Goal: Communication & Community: Share content

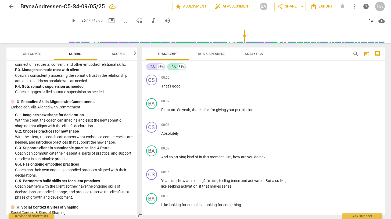
scroll to position [3884, 0]
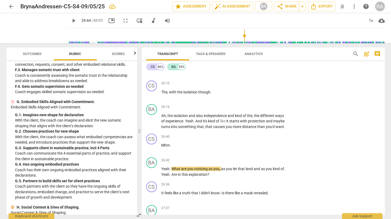
click at [70, 20] on span "play_arrow" at bounding box center [73, 20] width 6 height 6
click at [172, 174] on span "Are" at bounding box center [174, 174] width 6 height 4
type input "1615"
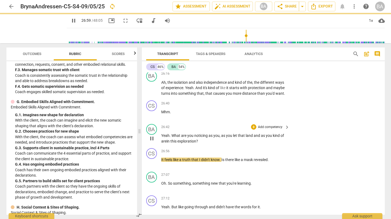
scroll to position [3930, 0]
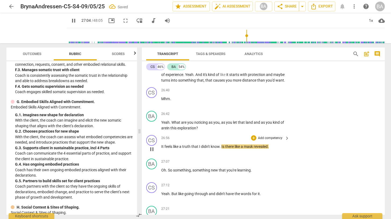
click at [150, 148] on span "pause" at bounding box center [152, 149] width 6 height 6
type input "1625"
click at [233, 146] on span "there" at bounding box center [229, 146] width 9 height 4
click at [151, 149] on span "play_arrow" at bounding box center [152, 149] width 6 height 6
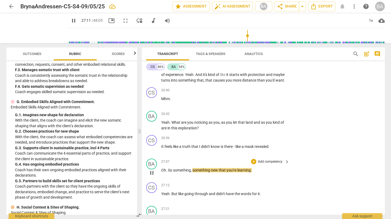
click at [150, 173] on span "pause" at bounding box center [152, 173] width 6 height 6
type input "1632"
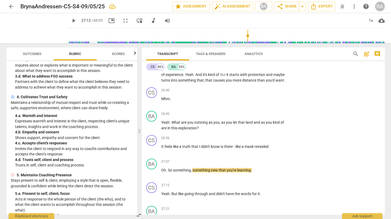
scroll to position [68, 0]
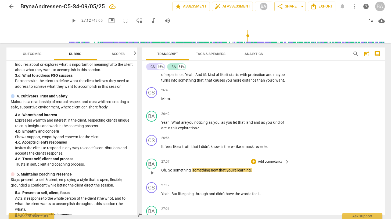
click at [267, 161] on p "Add competency" at bounding box center [270, 162] width 26 height 5
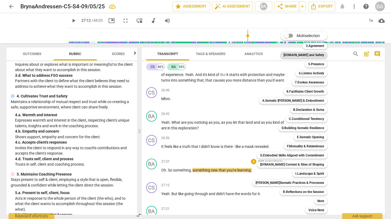
click at [308, 55] on b "[DOMAIN_NAME] and Safety" at bounding box center [303, 55] width 41 height 6
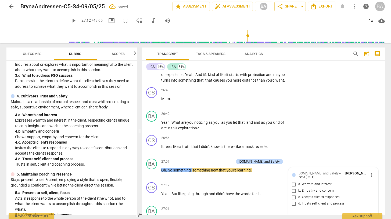
scroll to position [3933, 0]
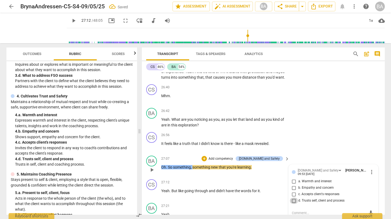
click at [293, 201] on input "d. Trusts self, client and process" at bounding box center [294, 201] width 9 height 6
checkbox input "true"
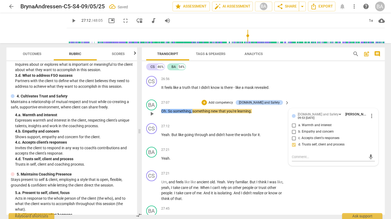
scroll to position [3995, 0]
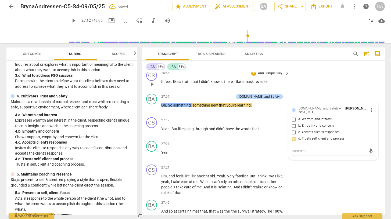
click at [319, 86] on div "CS play_arrow pause 26:56 + Add competency keyboard_arrow_right It feels like a…" at bounding box center [263, 80] width 243 height 24
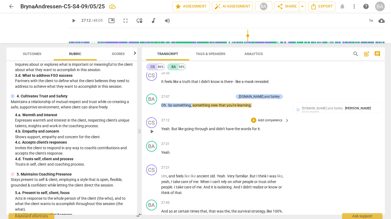
click at [150, 132] on span "play_arrow" at bounding box center [152, 131] width 6 height 6
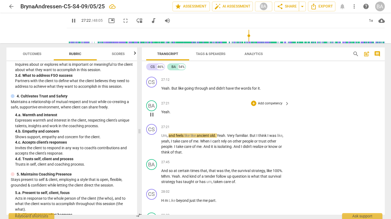
scroll to position [4036, 0]
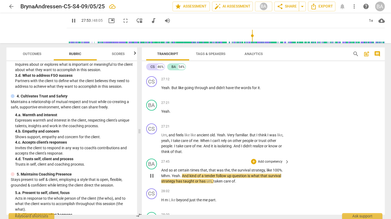
click at [150, 177] on span "pause" at bounding box center [152, 176] width 6 height 6
type input "1674"
click at [273, 169] on span "100%" at bounding box center [277, 170] width 9 height 4
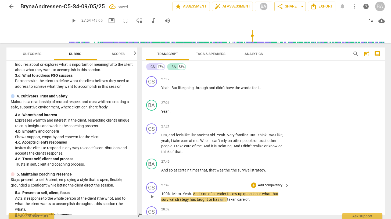
click at [193, 193] on span "." at bounding box center [192, 194] width 2 height 4
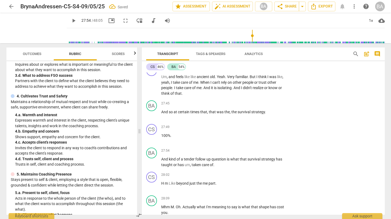
scroll to position [4101, 0]
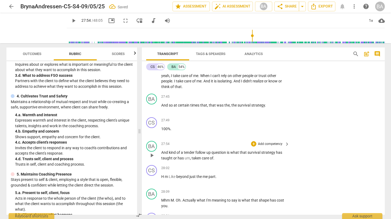
click at [151, 154] on span "play_arrow" at bounding box center [152, 155] width 6 height 6
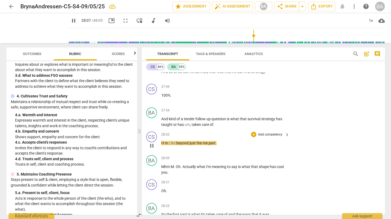
scroll to position [4136, 0]
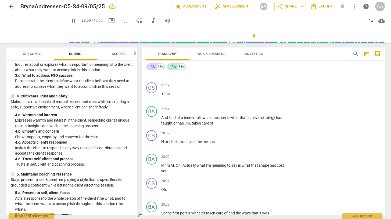
click at [70, 20] on span "pause" at bounding box center [73, 20] width 6 height 6
type input "1690"
click at [169, 142] on span "Like" at bounding box center [173, 142] width 8 height 4
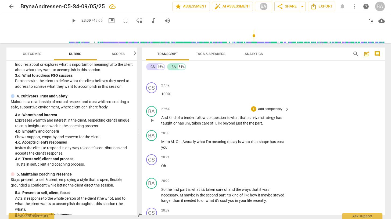
click at [215, 123] on span "Like" at bounding box center [219, 123] width 8 height 4
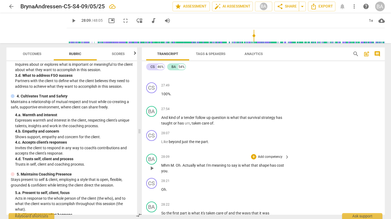
click at [285, 156] on span "keyboard_arrow_right" at bounding box center [287, 157] width 6 height 6
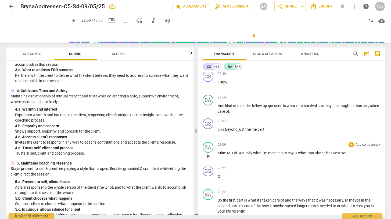
scroll to position [62, 0]
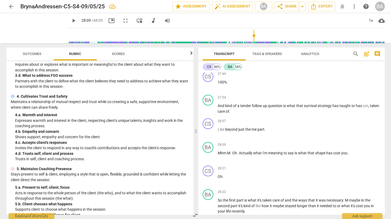
click at [191, 55] on icon "button" at bounding box center [191, 53] width 6 height 6
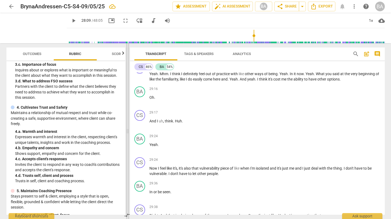
scroll to position [79, 0]
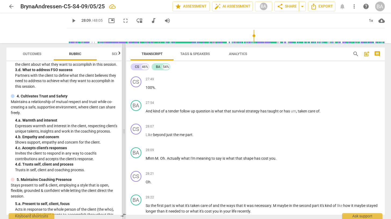
drag, startPoint x: 196, startPoint y: 131, endPoint x: 124, endPoint y: 121, distance: 72.6
click at [124, 121] on span at bounding box center [123, 131] width 3 height 176
click at [361, 153] on p "Add competency" at bounding box center [368, 150] width 26 height 5
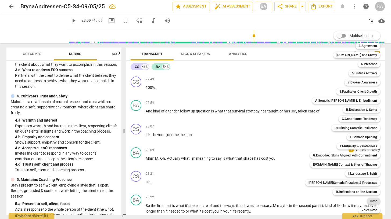
click at [371, 201] on b "Note" at bounding box center [373, 201] width 7 height 6
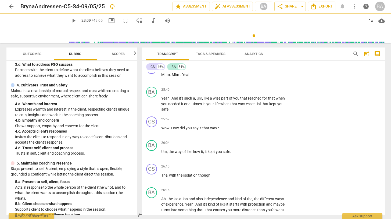
scroll to position [68, 0]
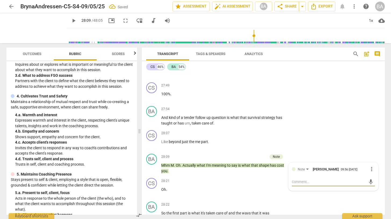
type textarea "I"
type textarea "I g"
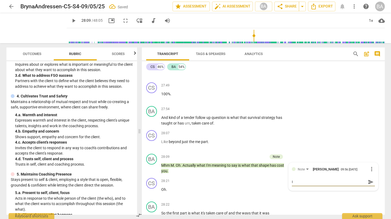
type textarea "I g"
type textarea "I go"
type textarea "I got"
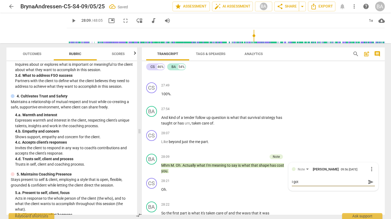
type textarea "I got"
type textarea "I got m"
type textarea "I got mi"
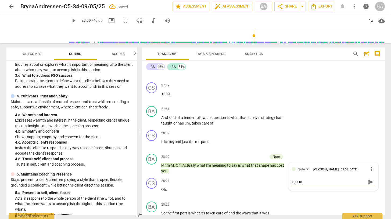
type textarea "I got mi"
type textarea "I got mix"
type textarea "I got mixe"
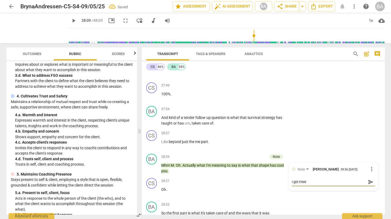
type textarea "I got mixed"
type textarea "I got mixed u"
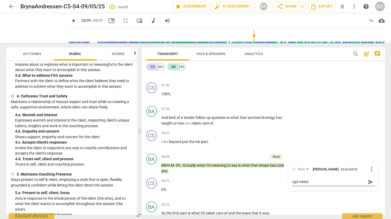
type textarea "I got mixed u"
type textarea "I got mixed up"
type textarea "I got mixed up,"
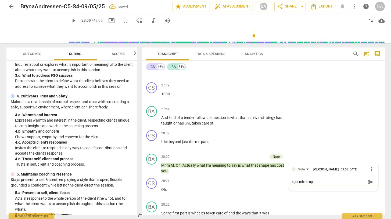
type textarea "I got mixed up,"
type textarea "I got mixed up, a"
type textarea "I got mixed up, an"
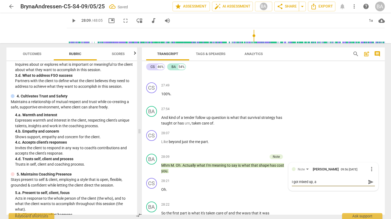
type textarea "I got mixed up, an"
type textarea "I got mixed up, and"
type textarea "I got mixed up, and t"
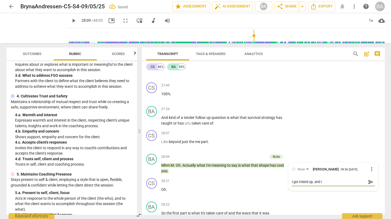
type textarea "I got mixed up, and t"
type textarea "I got mixed up, and th"
type textarea "I got mixed up, and the"
type textarea "I got mixed up, and then"
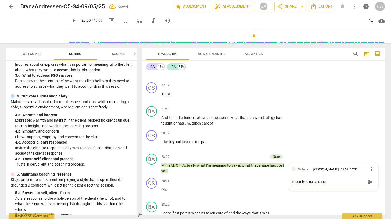
type textarea "I got mixed up, and then"
type textarea "I got mixed up, and then I"
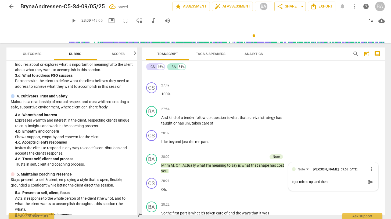
type textarea "I got mixed up, and then I"
type textarea "I got mixed up, and then I g"
type textarea "I got mixed up, and then I go"
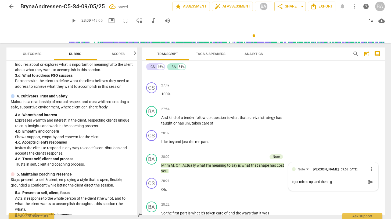
type textarea "I got mixed up, and then I go"
type textarea "I got mixed up, and then I got"
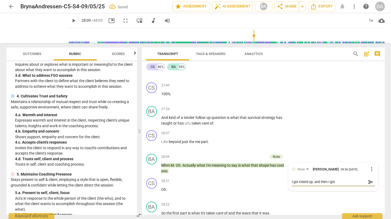
type textarea "I got mixed up, and then I got o"
type textarea "I got mixed up, and then I got"
type textarea "I got mixed up, and then I got b"
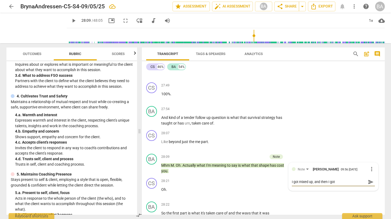
type textarea "I got mixed up, and then I got b"
type textarea "I got mixed up, and then I got ba"
type textarea "I got mixed up, and then I got bac"
type textarea "I got mixed up, and then I got back"
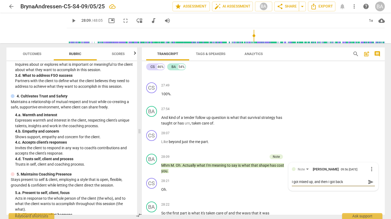
type textarea "I got mixed up, and then I got back"
type textarea "I got mixed up, and then I got back o"
type textarea "I got mixed up, and then I got back on"
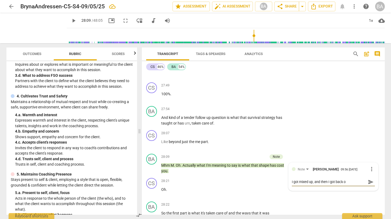
type textarea "I got mixed up, and then I got back on"
type textarea "I got mixed up, and then I got back on t"
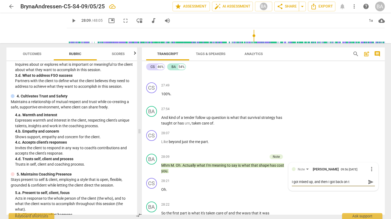
type textarea "I got mixed up, and then I got back on tr"
type textarea "I got mixed up, and then I got back on tra"
type textarea "I got mixed up, and then I got back on trad"
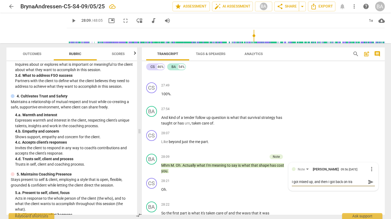
type textarea "I got mixed up, and then I got back on trad"
type textarea "I got mixed up, and then I got back on tradk"
type textarea "I got mixed up, and then I got back on trad"
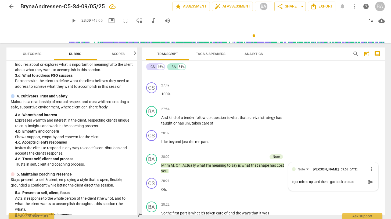
type textarea "I got mixed up, and then I got back on tra"
type textarea "I got mixed up, and then I got back on trac"
type textarea "I got mixed up, and then I got back on track"
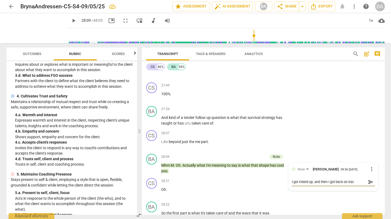
type textarea "I got mixed up, and then I got back on track"
type textarea "I got mixed up, and then I got back on track -"
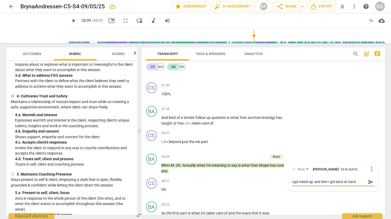
type textarea "I got mixed up, and then I got back on track - I"
type textarea "I got mixed up, and then I got back on track - I'"
type textarea "I got mixed up, and then I got back on track - I'm"
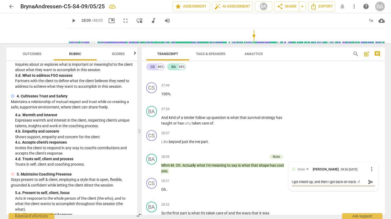
type textarea "I got mixed up, and then I got back on track - I'm"
type textarea "I got mixed up, and then I got back on track - I'm s"
type textarea "I got mixed up, and then I got back on track - I'm st"
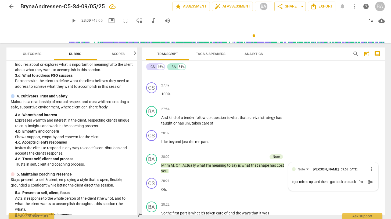
scroll to position [5, 0]
type textarea "I got mixed up, and then I got back on track - I'm sti"
type textarea "I got mixed up, and then I got back on track - I'm stil"
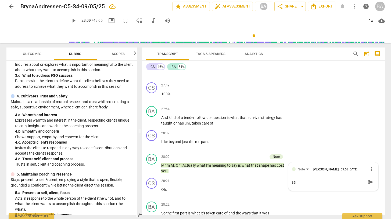
type textarea "I got mixed up, and then I got back on track - I'm still"
type textarea "I got mixed up, and then I got back on track - I'm still p"
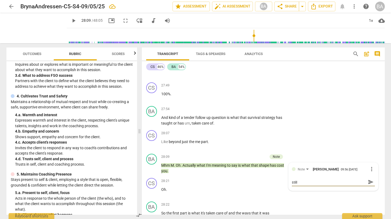
type textarea "I got mixed up, and then I got back on track - I'm still p"
type textarea "I got mixed up, and then I got back on track - I'm still pr"
type textarea "I got mixed up, and then I got back on track - I'm still pra"
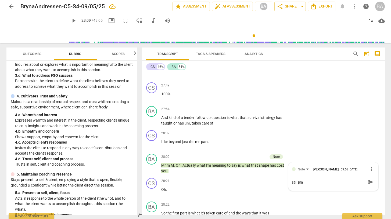
scroll to position [0, 0]
type textarea "I got mixed up, and then I got back on track - I'm still prac"
type textarea "I got mixed up, and then I got back on track - I'm still pract"
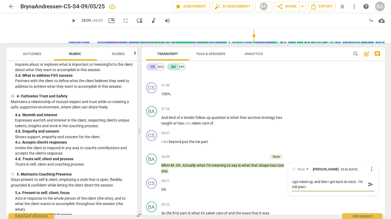
type textarea "I got mixed up, and then I got back on track - I'm still practi"
type textarea "I got mixed up, and then I got back on track - I'm still practic"
type textarea "I got mixed up, and then I got back on track - I'm still practici"
type textarea "I got mixed up, and then I got back on track - I'm still practicin"
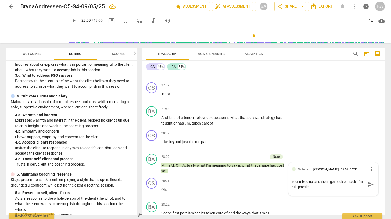
type textarea "I got mixed up, and then I got back on track - I'm still practicin"
type textarea "I got mixed up, and then I got back on track - I'm still practicing"
type textarea "I got mixed up, and then I got back on track - I'm still practicing t"
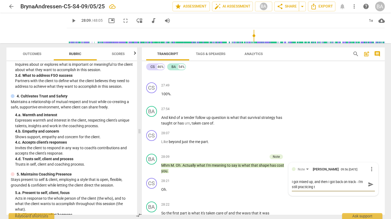
type textarea "I got mixed up, and then I got back on track - I'm still practicing th"
type textarea "I got mixed up, and then I got back on track - I'm still practicing the"
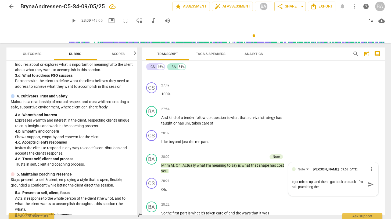
type textarea "I got mixed up, and then I got back on track - I'm still practicing the"
type textarea "I got mixed up, and then I got back on track - I'm still practicing the b"
type textarea "I got mixed up, and then I got back on track - I'm still practicing the bl"
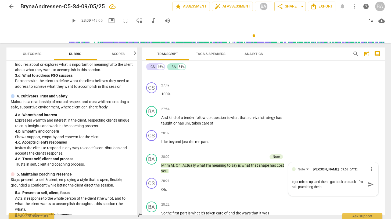
type textarea "I got mixed up, and then I got back on track - I'm still practicing the bla"
type textarea "I got mixed up, and then I got back on track - I'm still practicing the [PERSON…"
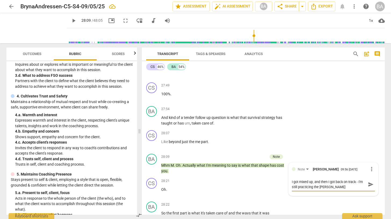
type textarea "I got mixed up, and then I got back on track - I'm still practicing the [PERSON…"
type textarea "I got mixed up, and then I got back on track - I'm still practicing the bla"
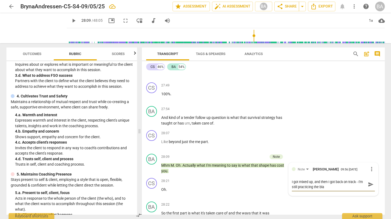
type textarea "I got mixed up, and then I got back on track - I'm still practicing the bl"
type textarea "I got mixed up, and then I got back on track - I'm still practicing the ble"
type textarea "I got mixed up, and then I got back on track - I'm still practicing the blen"
type textarea "I got mixed up, and then I got back on track - I'm still practicing the blend"
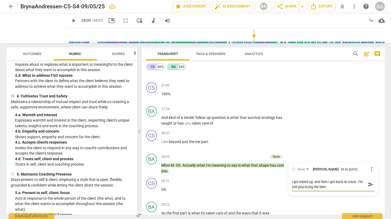
type textarea "I got mixed up, and then I got back on track - I'm still practicing the blend"
type textarea "I got mixed up, and then I got back on track - I'm still practicing the blendi"
type textarea "I got mixed up, and then I got back on track - I'm still practicing the blendin"
type textarea "I got mixed up, and then I got back on track - I'm still practicing the blending"
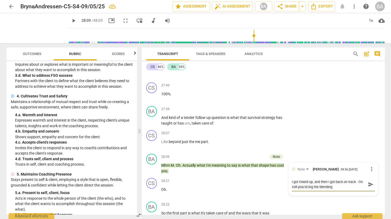
type textarea "I got mixed up, and then I got back on track - I'm still practicing the blending"
type textarea "I got mixed up, and then I got back on track - I'm still practicing the blendin…"
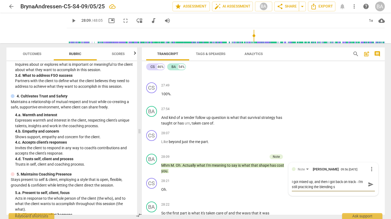
type textarea "I got mixed up, and then I got back on track - I'm still practicing the blendin…"
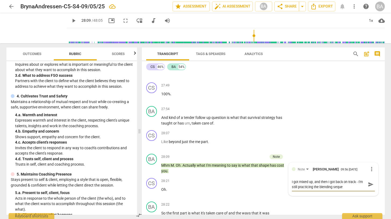
type textarea "I got mixed up, and then I got back on track - I'm still practicing the blendin…"
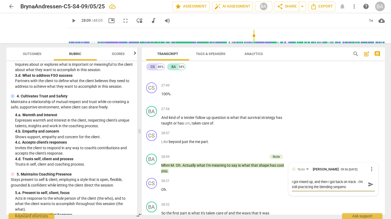
type textarea "I got mixed up, and then I got back on track - I'm still practicing the blendin…"
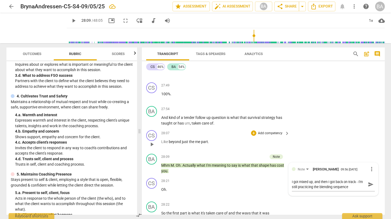
click at [356, 132] on div "CS play_arrow pause 28:07 + Add competency keyboard_arrow_right Like beyond jus…" at bounding box center [263, 140] width 243 height 24
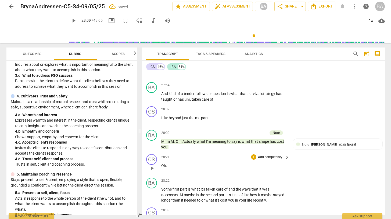
scroll to position [4181, 0]
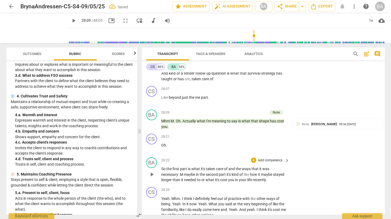
click at [186, 174] on span "maybe" at bounding box center [190, 174] width 12 height 4
click at [70, 20] on span "play_arrow" at bounding box center [73, 20] width 6 height 6
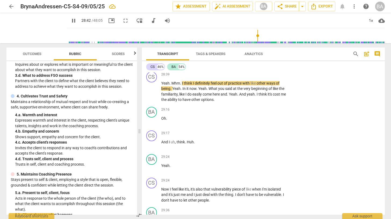
scroll to position [4298, 0]
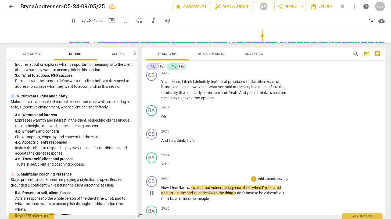
click at [151, 193] on span "pause" at bounding box center [152, 193] width 6 height 6
click at [171, 163] on p "Yeah ." at bounding box center [224, 164] width 126 height 6
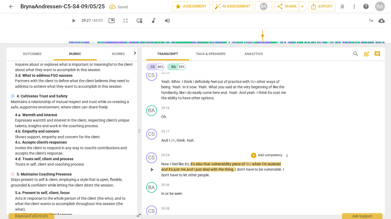
click at [161, 164] on div "play_arrow pause" at bounding box center [154, 169] width 14 height 13
click at [162, 164] on span "Now" at bounding box center [165, 164] width 9 height 4
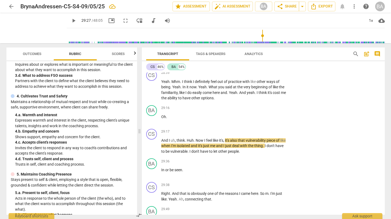
click at [70, 21] on span "play_arrow" at bounding box center [73, 20] width 6 height 6
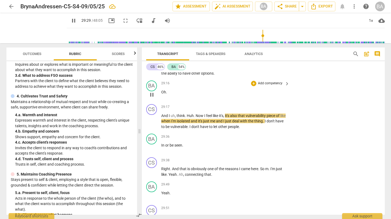
scroll to position [4323, 0]
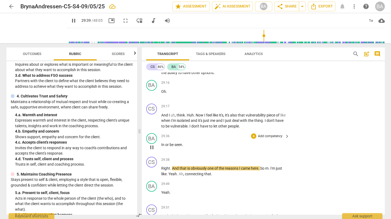
click at [152, 148] on span "pause" at bounding box center [152, 147] width 6 height 6
click at [277, 136] on p "Add competency" at bounding box center [270, 136] width 26 height 5
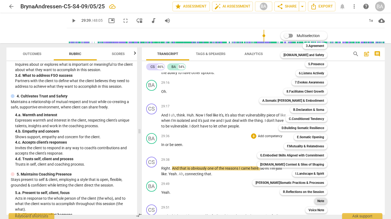
click at [314, 200] on div "Note" at bounding box center [320, 201] width 13 height 6
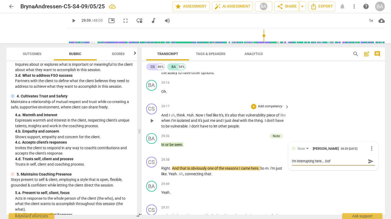
click at [337, 120] on div "CS play_arrow pause 29:17 + Add competency keyboard_arrow_right And I uh , thin…" at bounding box center [263, 117] width 243 height 30
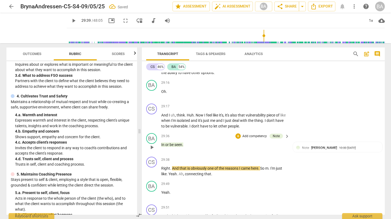
click at [151, 147] on span "play_arrow" at bounding box center [152, 147] width 6 height 6
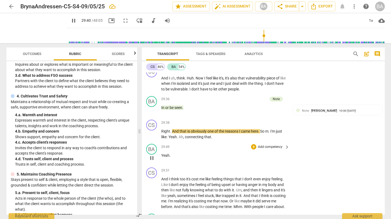
scroll to position [4360, 0]
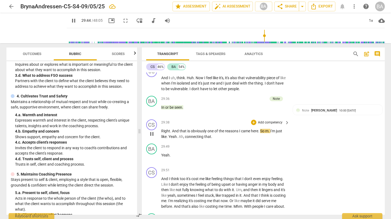
click at [270, 131] on span "." at bounding box center [269, 131] width 2 height 4
click at [153, 133] on span "pause" at bounding box center [152, 134] width 6 height 6
click at [259, 130] on span "." at bounding box center [259, 131] width 2 height 4
click at [265, 130] on span "i'm" at bounding box center [262, 131] width 5 height 4
click at [151, 157] on span "play_arrow" at bounding box center [152, 158] width 6 height 6
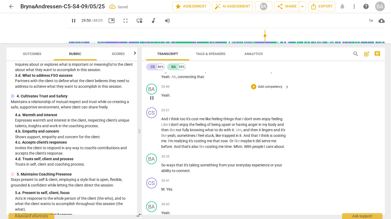
scroll to position [4422, 0]
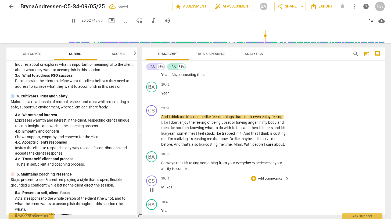
click at [167, 189] on span "Yes" at bounding box center [169, 187] width 6 height 4
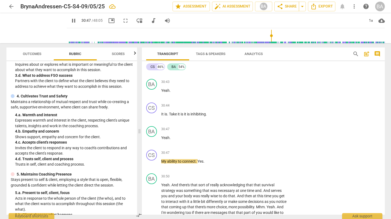
scroll to position [4546, 0]
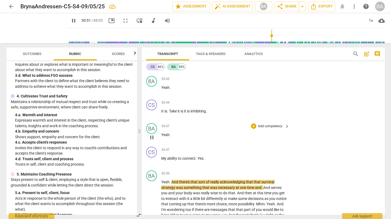
click at [172, 138] on p "Yeah ." at bounding box center [224, 135] width 126 height 6
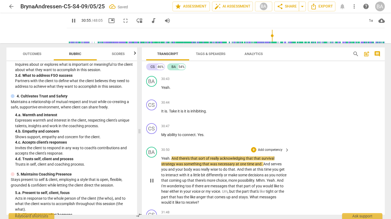
click at [153, 184] on span "pause" at bounding box center [152, 181] width 6 height 6
click at [161, 137] on span "My" at bounding box center [164, 135] width 6 height 4
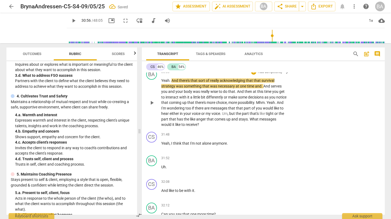
scroll to position [4599, 0]
click at [152, 107] on span "play_arrow" at bounding box center [152, 103] width 6 height 6
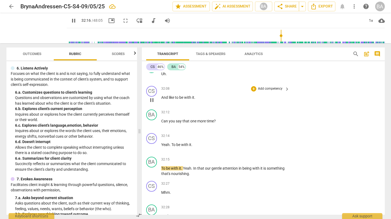
scroll to position [4695, 0]
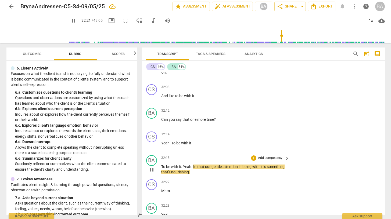
click at [153, 173] on span "pause" at bounding box center [152, 170] width 6 height 6
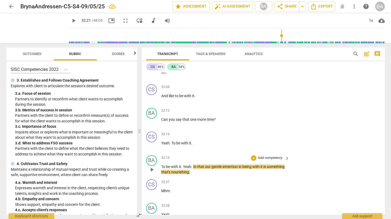
click at [150, 173] on span "play_arrow" at bounding box center [152, 170] width 6 height 6
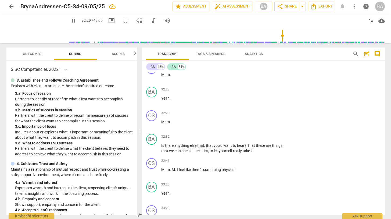
scroll to position [4812, 0]
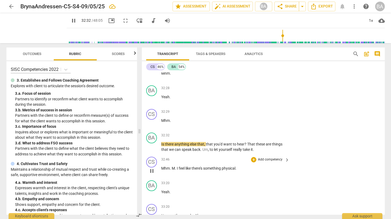
click at [177, 171] on span "I" at bounding box center [178, 168] width 2 height 4
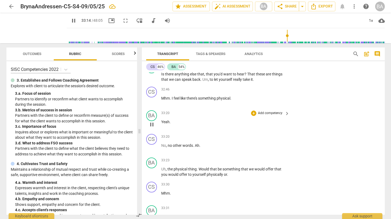
scroll to position [4886, 0]
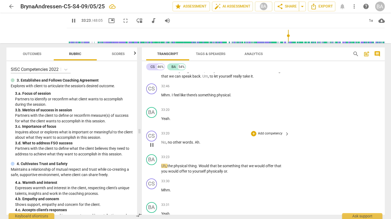
click at [152, 148] on span "pause" at bounding box center [152, 145] width 6 height 6
click at [161, 121] on span "Yeah" at bounding box center [165, 119] width 8 height 4
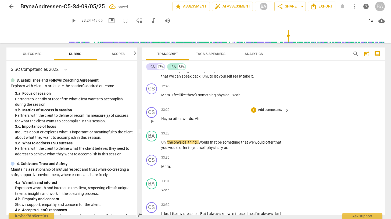
click at [161, 125] on div "play_arrow pause" at bounding box center [154, 121] width 14 height 7
click at [161, 121] on span "No" at bounding box center [163, 119] width 5 height 4
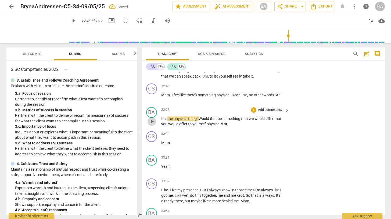
click at [149, 125] on span "play_arrow" at bounding box center [152, 121] width 6 height 6
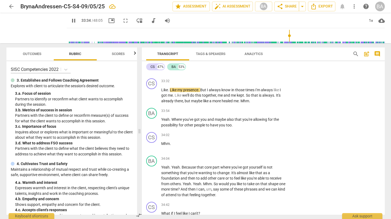
scroll to position [4986, 0]
click at [152, 99] on span "pause" at bounding box center [152, 95] width 6 height 6
click at [244, 97] on span "kept" at bounding box center [240, 95] width 7 height 4
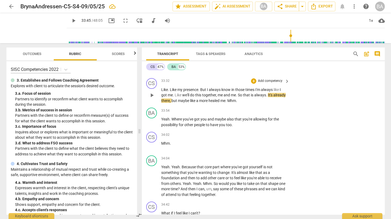
click at [151, 99] on span "play_arrow" at bounding box center [152, 95] width 6 height 6
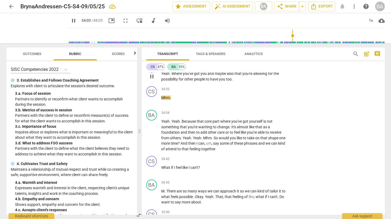
scroll to position [5037, 0]
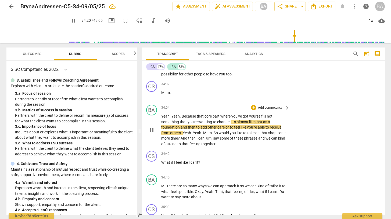
click at [183, 135] on span "Yeah" at bounding box center [187, 133] width 8 height 4
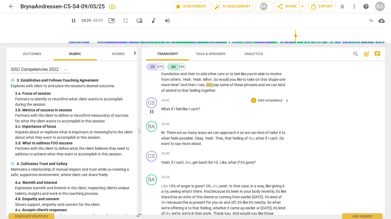
scroll to position [5091, 0]
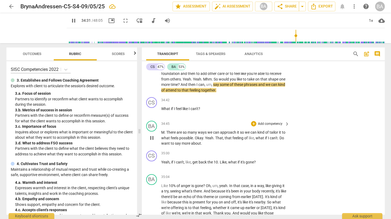
click at [165, 135] on span "." at bounding box center [165, 132] width 2 height 4
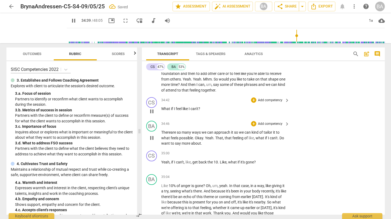
click at [152, 115] on span "pause" at bounding box center [152, 111] width 6 height 6
click at [152, 115] on span "play_arrow" at bounding box center [152, 111] width 6 height 6
click at [151, 141] on span "pause" at bounding box center [152, 138] width 6 height 6
click at [196, 140] on span "Okay" at bounding box center [199, 138] width 8 height 4
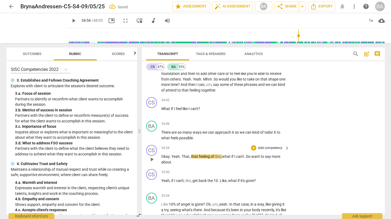
click at [172, 159] on span "Yeah" at bounding box center [175, 156] width 8 height 4
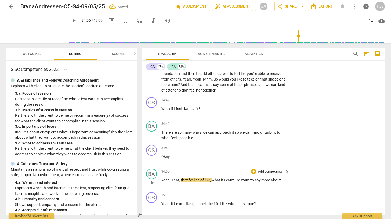
click at [153, 186] on span "play_arrow" at bounding box center [152, 183] width 6 height 6
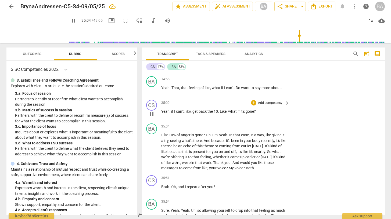
scroll to position [5187, 0]
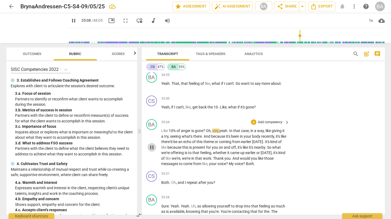
click at [152, 151] on span "pause" at bounding box center [152, 147] width 6 height 6
click at [70, 21] on span "play_arrow" at bounding box center [73, 20] width 6 height 6
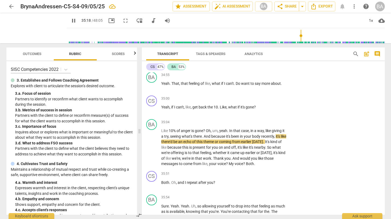
click at [70, 21] on span "pause" at bounding box center [73, 20] width 6 height 6
click at [70, 21] on span "play_arrow" at bounding box center [73, 20] width 6 height 6
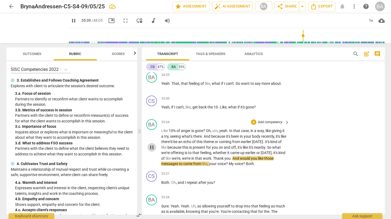
click at [152, 151] on span "pause" at bounding box center [152, 147] width 6 height 6
click at [224, 161] on span "Thank" at bounding box center [218, 158] width 11 height 4
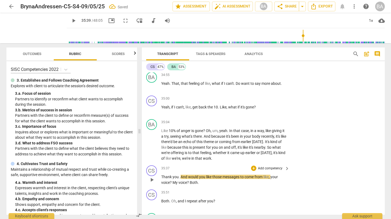
click at [180, 179] on span "And" at bounding box center [184, 177] width 8 height 4
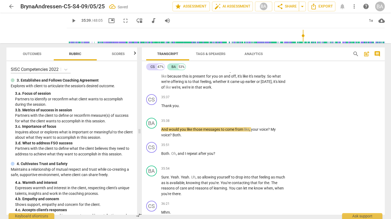
scroll to position [5261, 0]
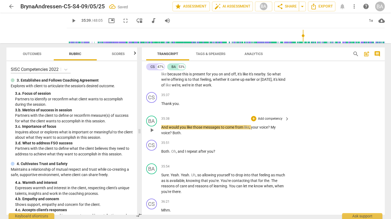
click at [151, 133] on span "play_arrow" at bounding box center [152, 130] width 6 height 6
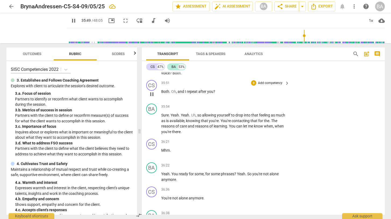
scroll to position [5321, 0]
click at [191, 117] on span "Uh" at bounding box center [193, 115] width 5 height 4
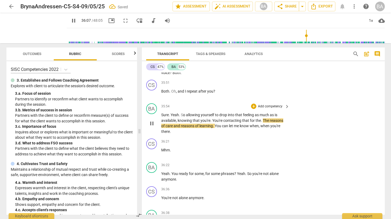
click at [265, 123] on span "The" at bounding box center [266, 120] width 7 height 4
click at [270, 123] on span "reasons" at bounding box center [276, 120] width 13 height 4
click at [251, 134] on p "Sure . Yeah . S o allowing yourself to drop into that feeling as much as is ava…" at bounding box center [224, 123] width 126 height 22
click at [268, 123] on span "The" at bounding box center [266, 120] width 7 height 4
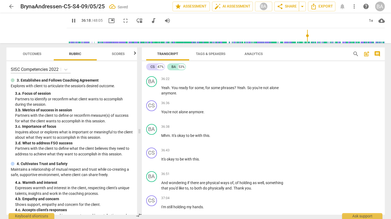
scroll to position [5402, 0]
click at [70, 21] on span "pause" at bounding box center [73, 20] width 6 height 6
click at [70, 20] on span "play_arrow" at bounding box center [73, 20] width 6 height 6
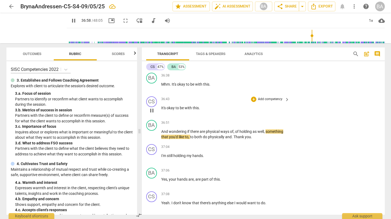
scroll to position [5453, 0]
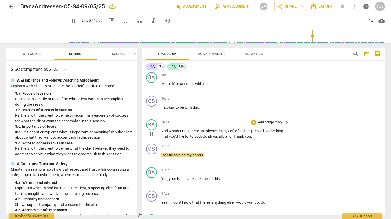
click at [253, 139] on p "And wondering if there are physical ways of , of holding as well , something th…" at bounding box center [224, 133] width 126 height 11
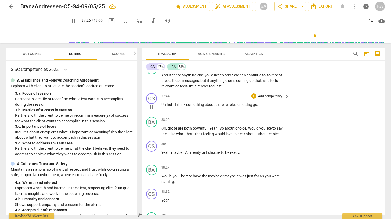
scroll to position [5651, 0]
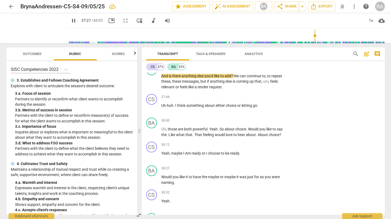
click at [70, 20] on span "pause" at bounding box center [73, 20] width 6 height 6
click at [70, 19] on span "play_arrow" at bounding box center [73, 20] width 6 height 6
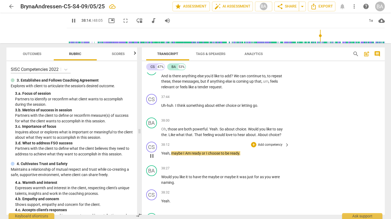
click at [152, 159] on span "pause" at bounding box center [152, 156] width 6 height 6
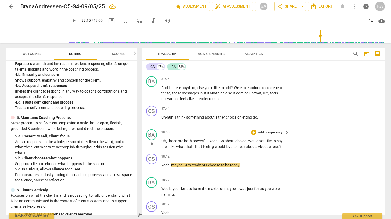
scroll to position [5639, 0]
click at [269, 82] on p "Add competency" at bounding box center [270, 79] width 26 height 5
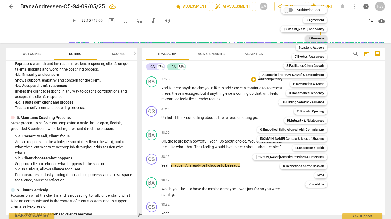
click at [308, 39] on b "5.Presence" at bounding box center [316, 38] width 16 height 6
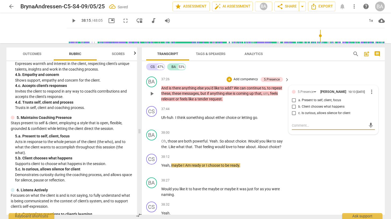
click at [293, 110] on input "b. Client chooses what happens" at bounding box center [294, 107] width 9 height 6
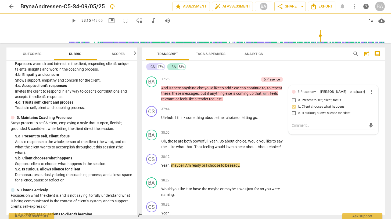
click at [301, 74] on div "CS play_arrow pause 37:23 + Add competency keyboard_arrow_right It is ." at bounding box center [263, 63] width 243 height 24
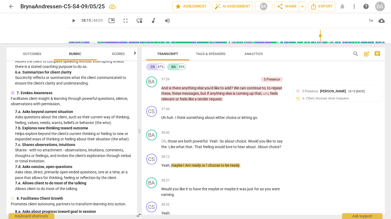
scroll to position [334, 0]
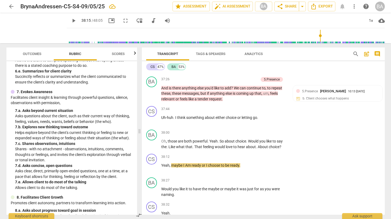
click at [70, 20] on span "play_arrow" at bounding box center [73, 20] width 6 height 6
click at [70, 19] on span "pause" at bounding box center [73, 20] width 6 height 6
click at [70, 18] on span "play_arrow" at bounding box center [73, 20] width 6 height 6
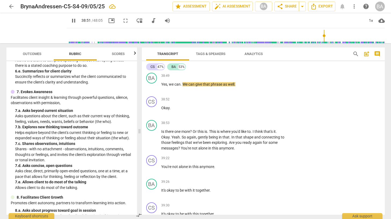
scroll to position [5895, 0]
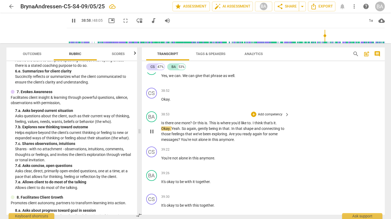
click at [154, 135] on span "pause" at bounding box center [152, 131] width 6 height 6
click at [254, 125] on span "I" at bounding box center [253, 123] width 2 height 4
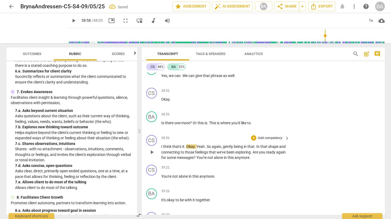
click at [186, 149] on span "Okay" at bounding box center [190, 146] width 8 height 4
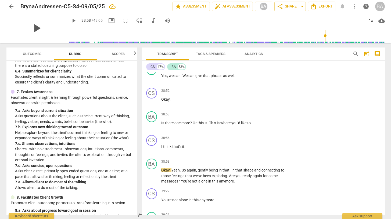
click at [37, 27] on span "play_arrow" at bounding box center [37, 28] width 14 height 14
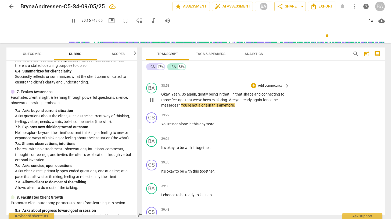
scroll to position [5972, 0]
click at [70, 20] on span "pause" at bounding box center [73, 20] width 6 height 6
click at [70, 21] on span "play_arrow" at bounding box center [73, 20] width 6 height 6
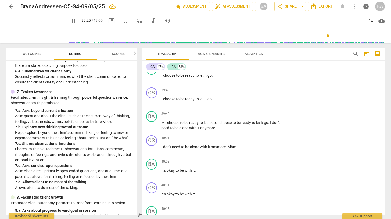
scroll to position [6093, 0]
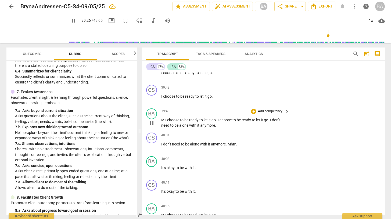
click at [165, 122] on span "I" at bounding box center [166, 120] width 2 height 4
click at [152, 126] on span "pause" at bounding box center [152, 123] width 6 height 6
click at [152, 126] on span "play_arrow" at bounding box center [152, 123] width 6 height 6
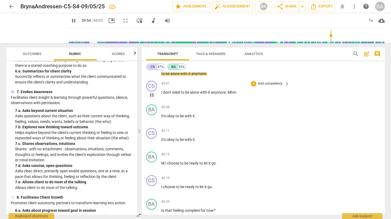
scroll to position [6151, 0]
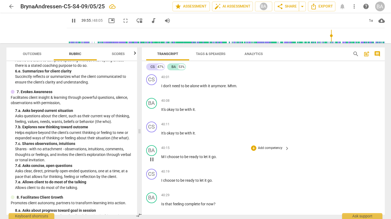
click at [166, 159] on span "I" at bounding box center [166, 157] width 2 height 4
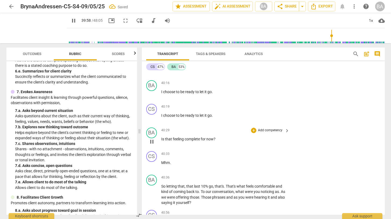
scroll to position [6224, 0]
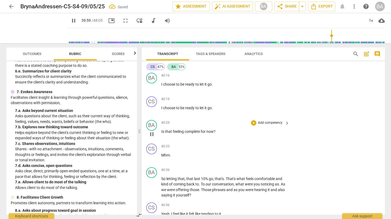
click at [151, 138] on span "pause" at bounding box center [152, 134] width 6 height 6
click at [151, 138] on span "play_arrow" at bounding box center [152, 134] width 6 height 6
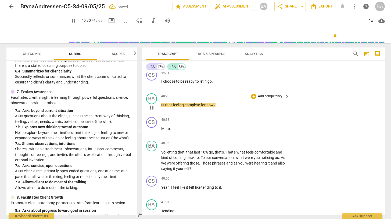
scroll to position [6251, 0]
click at [151, 134] on span "pause" at bounding box center [152, 131] width 6 height 6
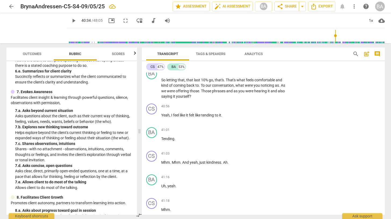
scroll to position [6323, 0]
click at [70, 20] on span "play_arrow" at bounding box center [73, 20] width 6 height 6
click at [70, 19] on span "pause" at bounding box center [73, 20] width 6 height 6
click at [70, 22] on span "play_arrow" at bounding box center [73, 20] width 6 height 6
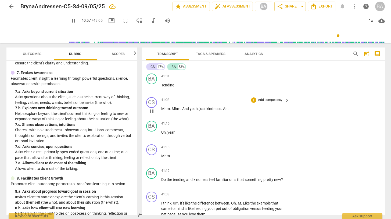
scroll to position [6377, 0]
click at [69, 22] on span "pause" at bounding box center [74, 20] width 10 height 6
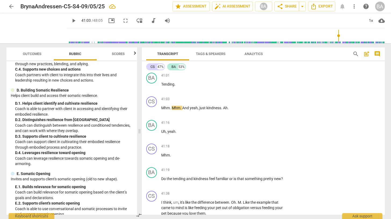
scroll to position [771, 0]
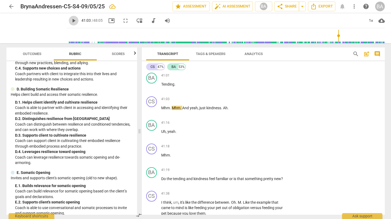
click at [70, 22] on span "play_arrow" at bounding box center [73, 20] width 6 height 6
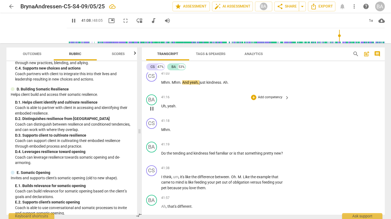
scroll to position [6409, 0]
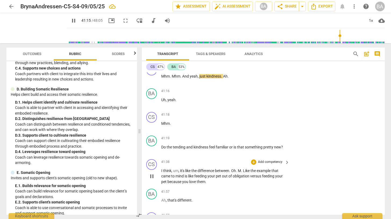
click at [245, 173] on span "Like" at bounding box center [247, 171] width 8 height 4
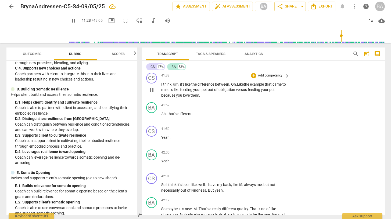
scroll to position [6505, 0]
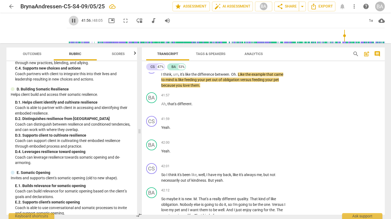
click at [70, 20] on span "pause" at bounding box center [73, 20] width 6 height 6
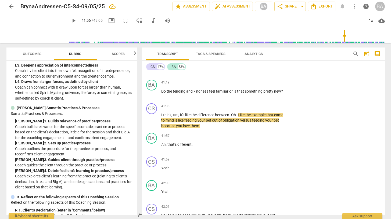
scroll to position [1319, 0]
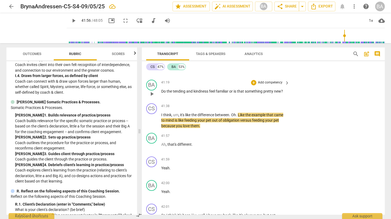
click at [281, 85] on p "Add competency" at bounding box center [270, 82] width 26 height 5
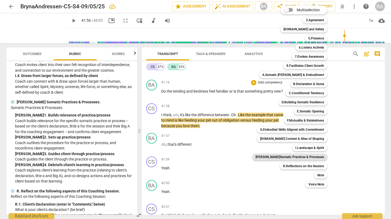
click at [291, 155] on b "[PERSON_NAME]Somatic Practices & Processes" at bounding box center [289, 157] width 68 height 6
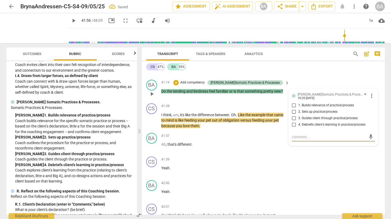
click at [293, 128] on input "4. Debriefs client's learning in practice/process" at bounding box center [294, 125] width 9 height 6
click at [336, 89] on div "BA play_arrow pause 41:19 + Add competency [PERSON_NAME]Somatic Practices & Pro…" at bounding box center [263, 90] width 243 height 24
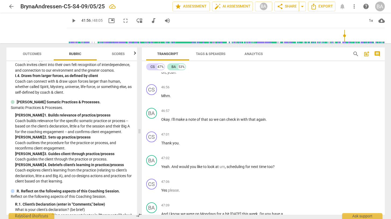
scroll to position [7191, 0]
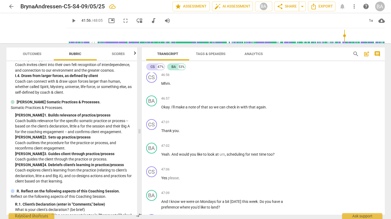
click at [70, 20] on span "play_arrow" at bounding box center [73, 20] width 6 height 6
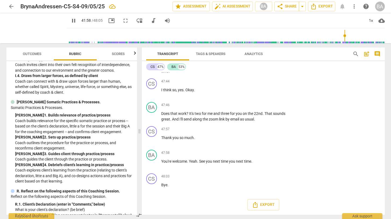
click at [70, 22] on span "pause" at bounding box center [73, 20] width 6 height 6
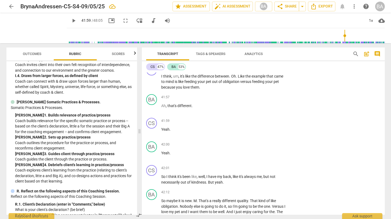
scroll to position [6507, 0]
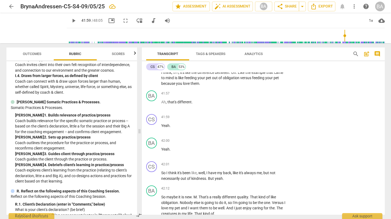
click at [70, 19] on span "play_arrow" at bounding box center [73, 20] width 6 height 6
click at [70, 20] on span "pause" at bounding box center [73, 20] width 6 height 6
click at [70, 22] on span "play_arrow" at bounding box center [73, 20] width 6 height 6
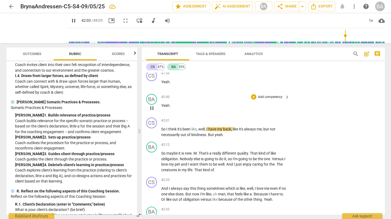
scroll to position [6551, 0]
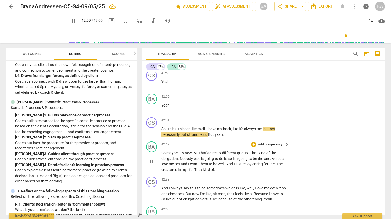
click at [200, 155] on span "That's" at bounding box center [203, 153] width 11 height 4
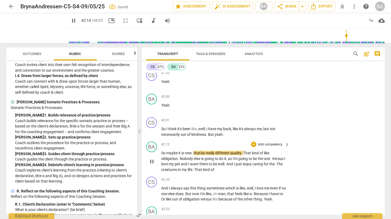
click at [151, 165] on span "pause" at bounding box center [152, 161] width 6 height 6
click at [161, 163] on div "play_arrow pause" at bounding box center [154, 161] width 14 height 19
click at [161, 155] on span "So" at bounding box center [163, 153] width 5 height 4
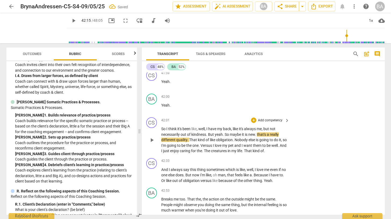
click at [259, 137] on span "that's" at bounding box center [262, 134] width 10 height 4
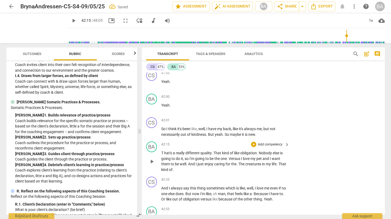
click at [165, 155] on span "hat's" at bounding box center [168, 153] width 9 height 4
click at [151, 165] on span "play_arrow" at bounding box center [152, 161] width 6 height 6
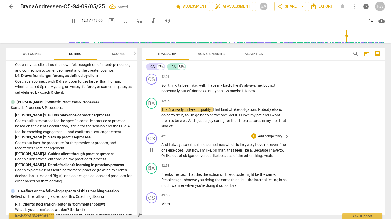
scroll to position [6595, 0]
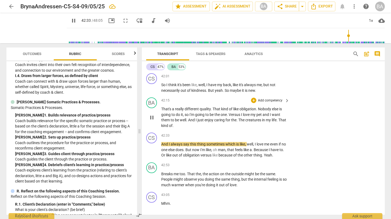
click at [172, 128] on span "of" at bounding box center [170, 126] width 3 height 4
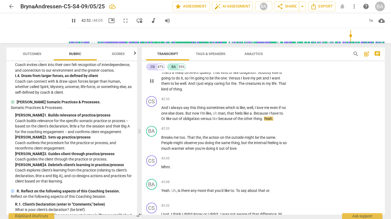
scroll to position [6645, 0]
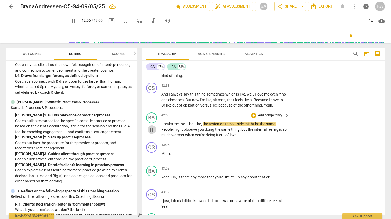
click at [153, 133] on span "pause" at bounding box center [152, 130] width 6 height 6
click at [169, 126] on span "Breaks" at bounding box center [167, 124] width 12 height 4
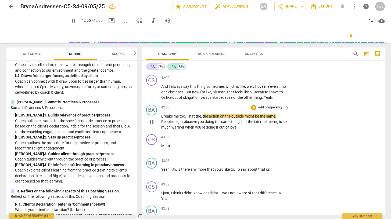
scroll to position [6652, 0]
click at [70, 21] on span "pause" at bounding box center [73, 20] width 6 height 6
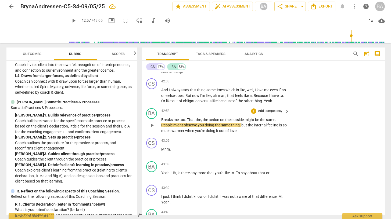
scroll to position [6649, 0]
click at [167, 122] on span "Breaks" at bounding box center [167, 120] width 12 height 4
click at [154, 129] on span "pause" at bounding box center [152, 125] width 6 height 6
click at [175, 122] on span "me" at bounding box center [177, 120] width 6 height 4
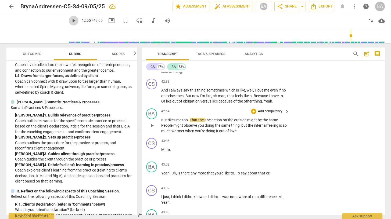
click at [70, 19] on span "play_arrow" at bounding box center [73, 20] width 6 height 6
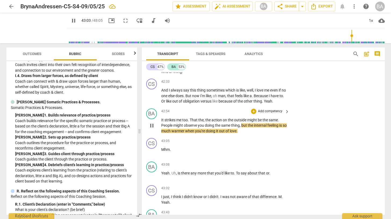
click at [153, 129] on span "pause" at bounding box center [152, 125] width 6 height 6
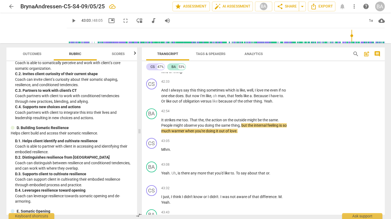
scroll to position [730, 0]
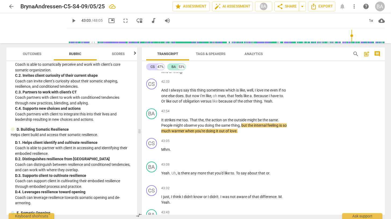
click at [284, 115] on span "keyboard_arrow_right" at bounding box center [287, 112] width 6 height 6
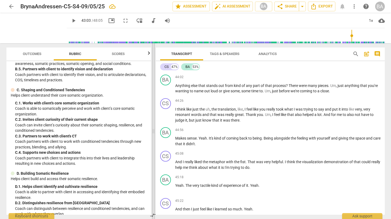
scroll to position [6226, 0]
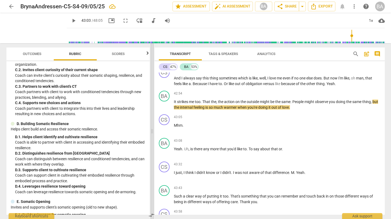
drag, startPoint x: 194, startPoint y: 132, endPoint x: 150, endPoint y: 132, distance: 43.8
click at [150, 132] on span at bounding box center [151, 131] width 3 height 176
click at [370, 96] on p "Add competency" at bounding box center [368, 93] width 26 height 5
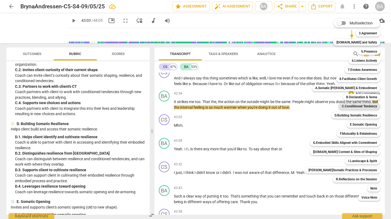
click at [356, 107] on b "C.Conditioned Tendency" at bounding box center [359, 106] width 35 height 6
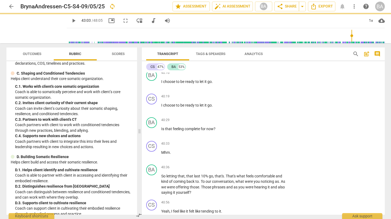
scroll to position [730, 0]
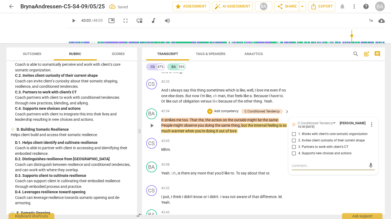
click at [294, 157] on input "4. Supports new choices and actions" at bounding box center [294, 153] width 9 height 6
click at [331, 98] on div "CS play_arrow pause 42:33 + Add competency keyboard_arrow_right And I always sa…" at bounding box center [263, 92] width 243 height 30
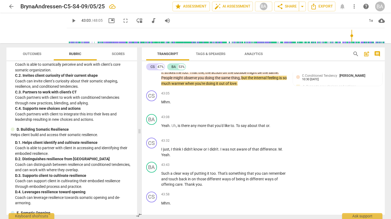
scroll to position [6711, 0]
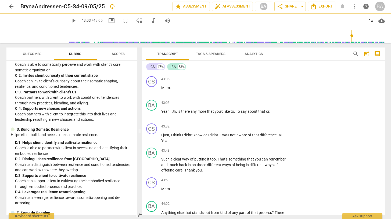
click at [70, 21] on span "play_arrow" at bounding box center [73, 20] width 6 height 6
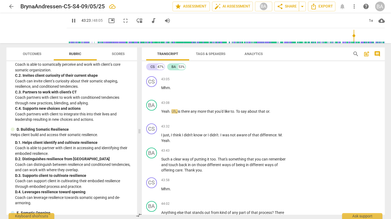
click at [70, 20] on span "pause" at bounding box center [73, 20] width 6 height 6
click at [268, 82] on p "Add competency" at bounding box center [270, 79] width 26 height 5
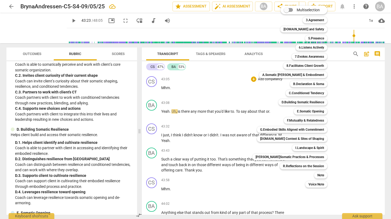
click at [95, 133] on div at bounding box center [195, 109] width 391 height 219
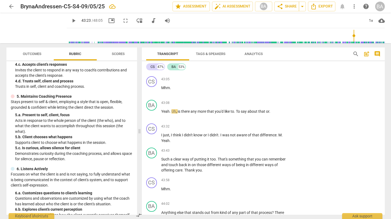
scroll to position [141, 0]
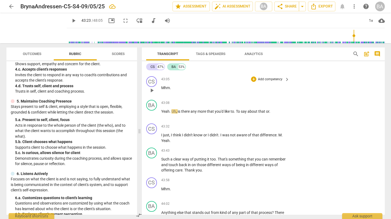
click at [151, 94] on span "play_arrow" at bounding box center [152, 90] width 6 height 6
click at [152, 94] on span "pause" at bounding box center [152, 90] width 6 height 6
click at [278, 82] on p "Add competency" at bounding box center [270, 79] width 26 height 5
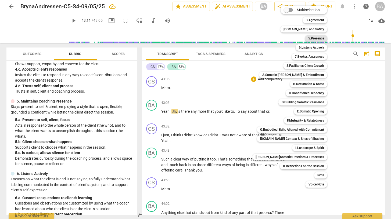
click at [311, 39] on b "5.Presence" at bounding box center [316, 38] width 16 height 6
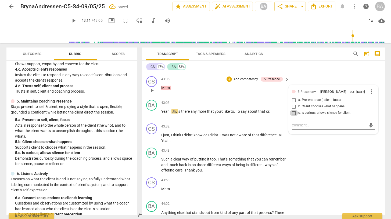
click at [294, 116] on input "c. Is curious, allows silence for client" at bounding box center [294, 113] width 9 height 6
click at [302, 157] on div "BA play_arrow pause 43:43 + Add competency keyboard_arrow_right Such a clear wa…" at bounding box center [263, 161] width 243 height 30
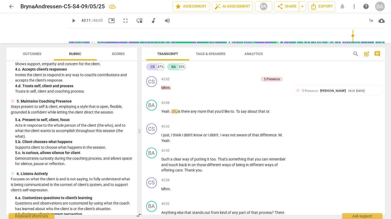
click at [70, 19] on span "play_arrow" at bounding box center [73, 20] width 6 height 6
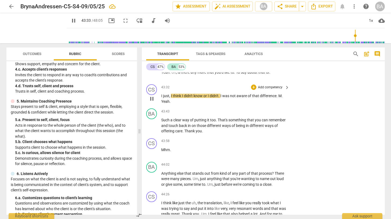
scroll to position [6751, 0]
click at [282, 97] on span "." at bounding box center [281, 95] width 1 height 4
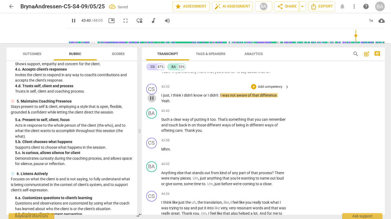
click at [151, 102] on span "pause" at bounding box center [152, 98] width 6 height 6
click at [70, 20] on span "play_arrow" at bounding box center [73, 20] width 6 height 6
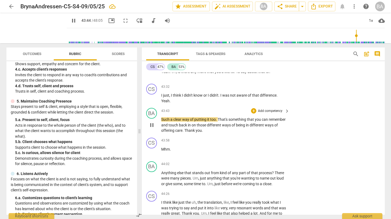
click at [150, 128] on span "pause" at bounding box center [152, 125] width 6 height 6
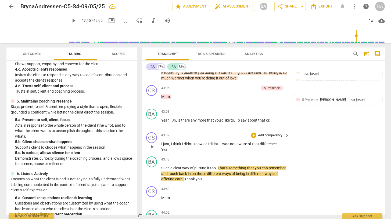
scroll to position [6698, 0]
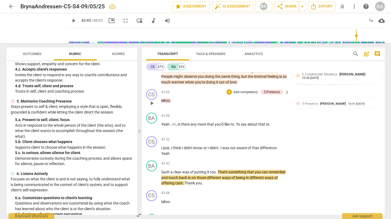
click at [247, 95] on p "Add competency" at bounding box center [246, 92] width 26 height 5
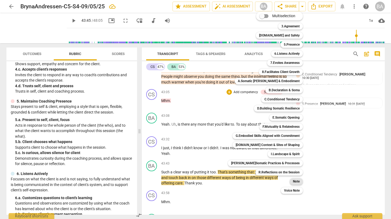
click at [293, 184] on b "Note" at bounding box center [296, 181] width 7 height 6
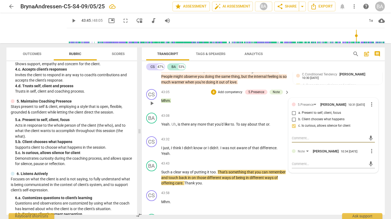
click at [368, 154] on span "more_vert" at bounding box center [371, 151] width 6 height 6
click at [370, 173] on li "Delete" at bounding box center [375, 174] width 19 height 10
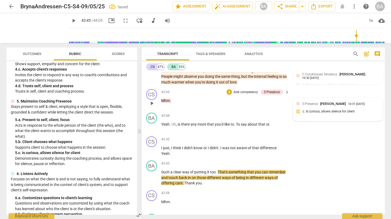
click at [339, 106] on span "[PERSON_NAME]" at bounding box center [333, 104] width 26 height 4
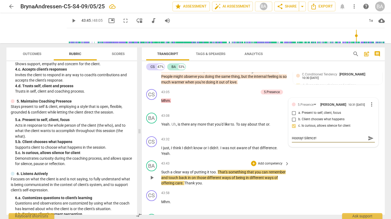
click at [327, 177] on div "BA play_arrow pause 43:43 + Add competency keyboard_arrow_right Such a clear wa…" at bounding box center [263, 173] width 243 height 30
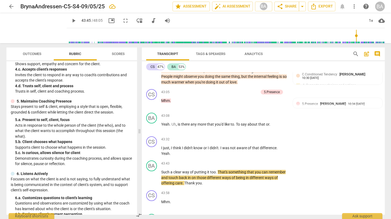
click at [70, 19] on span "play_arrow" at bounding box center [73, 20] width 6 height 6
click at [151, 181] on span "pause" at bounding box center [152, 178] width 6 height 6
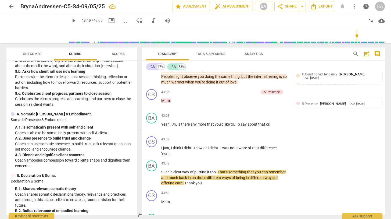
scroll to position [489, 0]
click at [282, 167] on div "+ Add competency keyboard_arrow_right" at bounding box center [270, 164] width 40 height 6
click at [273, 166] on p "Add competency" at bounding box center [270, 163] width 26 height 5
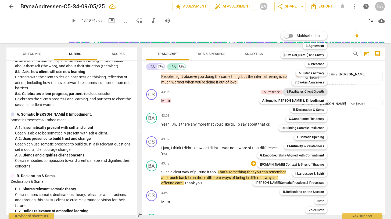
click at [299, 92] on b "8.Facilitates Client Growth" at bounding box center [305, 91] width 38 height 6
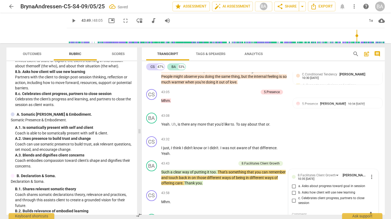
scroll to position [6779, 0]
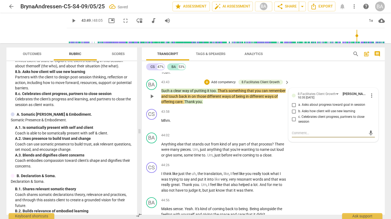
click at [294, 123] on input "c. Celebrates client progress, partners to close session" at bounding box center [294, 119] width 9 height 6
click at [305, 160] on div "BA play_arrow pause 44:02 + Add competency keyboard_arrow_right Anything else t…" at bounding box center [263, 146] width 243 height 30
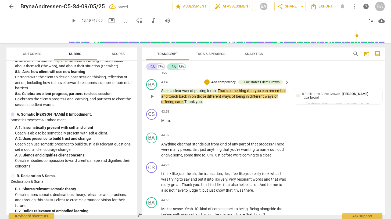
click at [151, 100] on span "play_arrow" at bounding box center [152, 96] width 6 height 6
click at [196, 104] on span "Thank" at bounding box center [189, 102] width 11 height 4
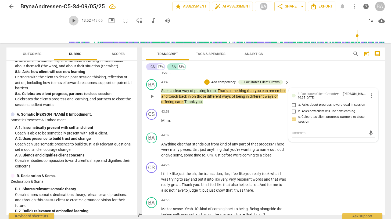
click at [70, 21] on span "play_arrow" at bounding box center [73, 20] width 6 height 6
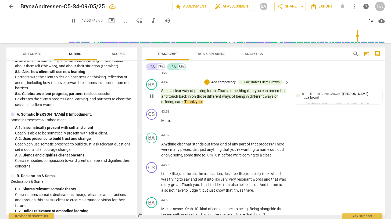
click at [219, 105] on p "Such a clear way of putting it too . That's something that you can remember and…" at bounding box center [224, 96] width 126 height 17
click at [162, 123] on span "Mhm" at bounding box center [165, 120] width 9 height 4
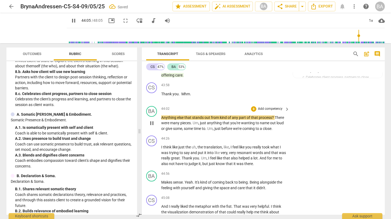
scroll to position [6808, 0]
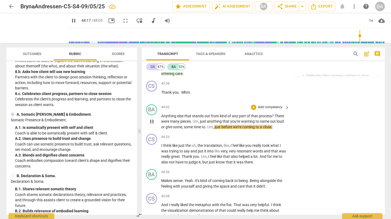
click at [151, 125] on span "pause" at bounding box center [152, 121] width 6 height 6
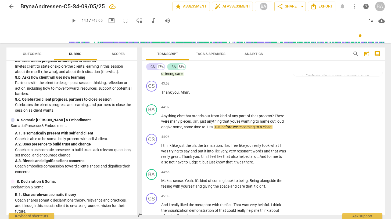
scroll to position [483, 0]
click at [359, 71] on div "8.Facilitates Client Growth [PERSON_NAME] 10:35 [DATE]" at bounding box center [340, 67] width 77 height 8
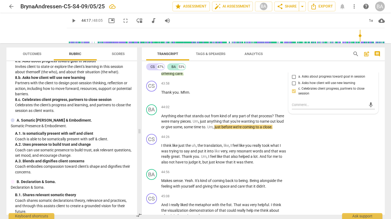
click at [368, 71] on span "more_vert" at bounding box center [371, 67] width 6 height 6
click at [374, 86] on li "Delete" at bounding box center [375, 88] width 19 height 10
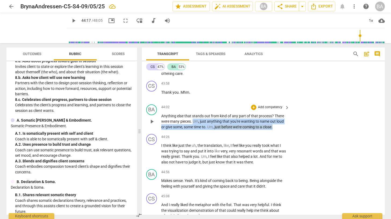
drag, startPoint x: 193, startPoint y: 132, endPoint x: 279, endPoint y: 138, distance: 85.9
click at [279, 130] on p "Anything else that stands out from kind of any part of that process ? There wer…" at bounding box center [224, 121] width 126 height 17
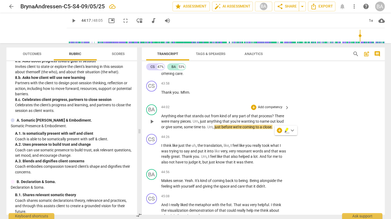
click at [270, 114] on div "BA play_arrow pause 44:02 + Add competency keyboard_arrow_right Anything else t…" at bounding box center [263, 117] width 243 height 30
click at [300, 132] on div "BA play_arrow pause 44:02 + Add competency keyboard_arrow_right Anything else t…" at bounding box center [263, 117] width 243 height 30
click at [292, 132] on div "BA play_arrow pause 44:02 + Add competency keyboard_arrow_right Anything else t…" at bounding box center [263, 117] width 243 height 30
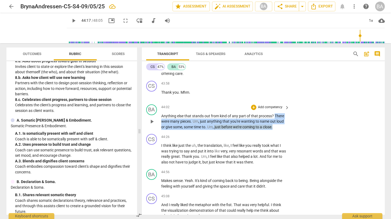
drag, startPoint x: 275, startPoint y: 127, endPoint x: 279, endPoint y: 137, distance: 11.3
click at [279, 130] on p "Anything else that stands out from kind of any part of that process ? There wer…" at bounding box center [224, 121] width 126 height 17
click at [268, 110] on p "Add competency" at bounding box center [270, 107] width 26 height 5
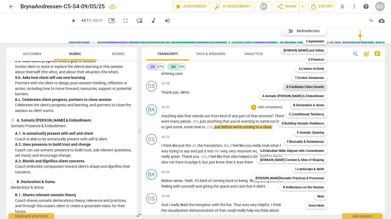
click at [298, 85] on b "8.Facilitates Client Growth" at bounding box center [305, 87] width 38 height 6
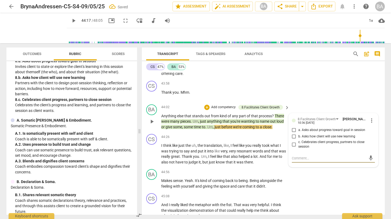
click at [294, 148] on input "c. Celebrates client progress, partners to close session" at bounding box center [294, 144] width 9 height 6
click at [329, 96] on div "CS play_arrow pause 43:58 + Add competency keyboard_arrow_right Thank you . Mhm…" at bounding box center [263, 91] width 243 height 24
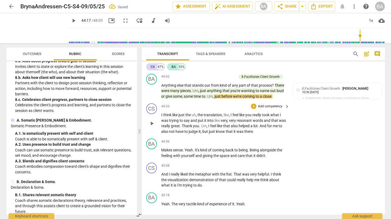
scroll to position [6839, 0]
click at [70, 19] on span "play_arrow" at bounding box center [73, 20] width 6 height 6
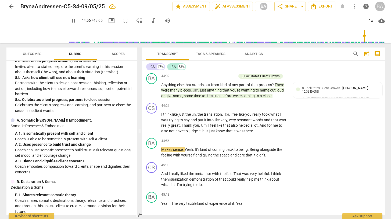
click at [70, 21] on span "pause" at bounding box center [73, 20] width 6 height 6
click at [70, 21] on span "play_arrow" at bounding box center [73, 20] width 6 height 6
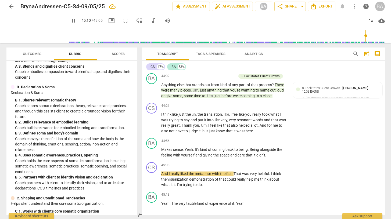
scroll to position [579, 0]
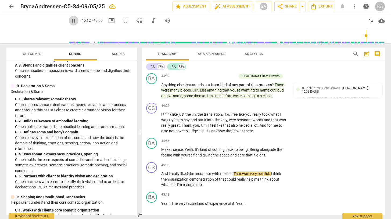
click at [70, 20] on span "pause" at bounding box center [73, 20] width 6 height 6
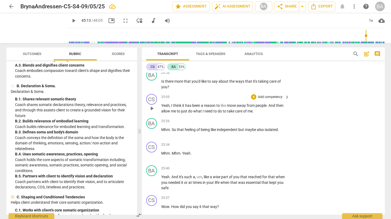
scroll to position [3706, 0]
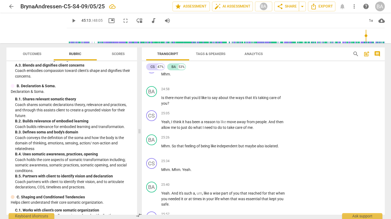
click at [353, 54] on span "search" at bounding box center [355, 54] width 6 height 6
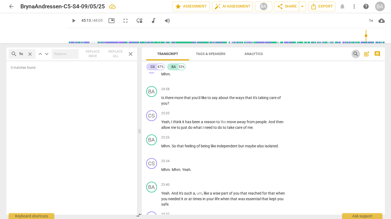
click at [353, 52] on span "search" at bounding box center [355, 54] width 6 height 6
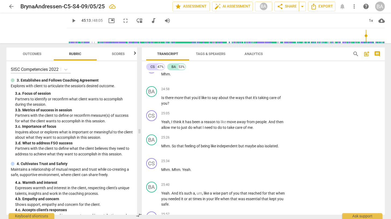
click at [353, 52] on span "search" at bounding box center [355, 54] width 6 height 6
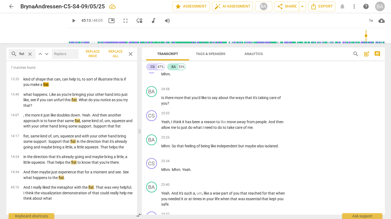
click at [132, 54] on span "close" at bounding box center [130, 54] width 6 height 6
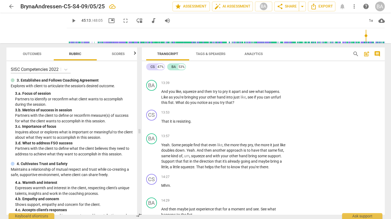
scroll to position [2046, 0]
click at [285, 133] on span "keyboard_arrow_right" at bounding box center [287, 136] width 6 height 6
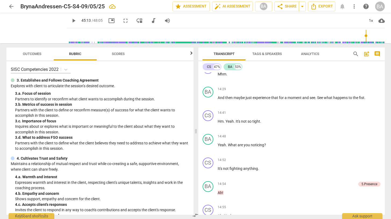
scroll to position [1964, 0]
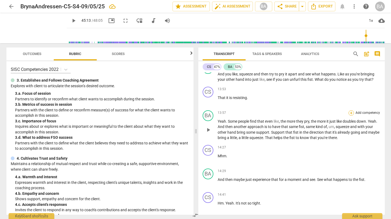
click at [350, 116] on div "+" at bounding box center [350, 112] width 5 height 5
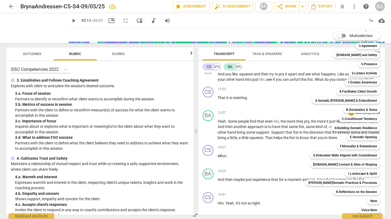
click at [145, 146] on div at bounding box center [195, 109] width 391 height 219
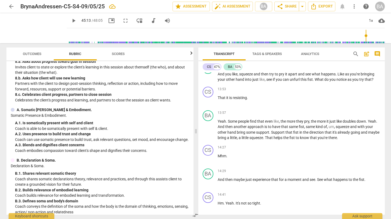
scroll to position [441, 0]
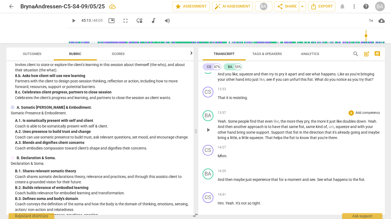
click at [369, 115] on p "Add competency" at bounding box center [368, 113] width 26 height 5
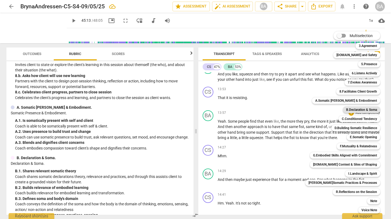
click at [352, 110] on b "B.Declaration & Soma" at bounding box center [361, 110] width 31 height 6
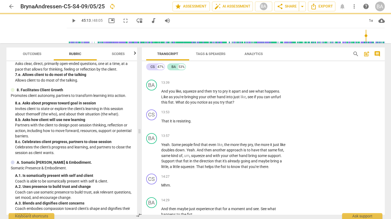
scroll to position [485, 0]
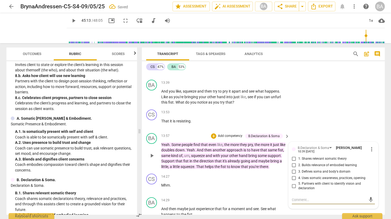
click at [294, 156] on input "1. Shares relevant somatic theory" at bounding box center [294, 159] width 9 height 6
click at [292, 162] on input "2. Builds relevance of embodied learning" at bounding box center [294, 165] width 9 height 6
click at [364, 92] on div "BA play_arrow pause 13:39 + Add competency keyboard_arrow_right And you like , …" at bounding box center [263, 93] width 243 height 30
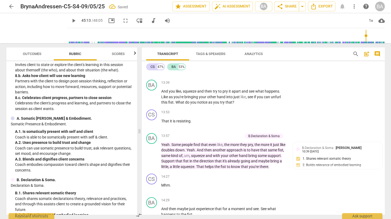
click at [70, 20] on span "play_arrow" at bounding box center [73, 20] width 6 height 6
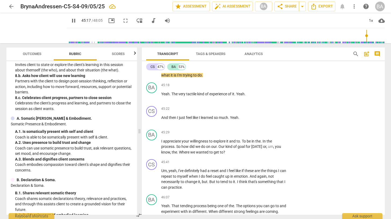
click at [70, 19] on span "pause" at bounding box center [73, 20] width 6 height 6
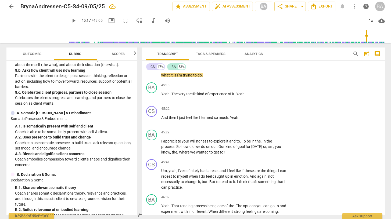
scroll to position [487, 0]
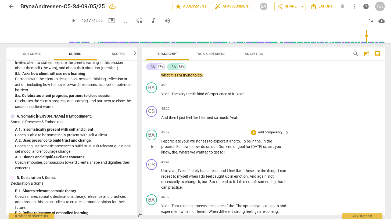
click at [270, 135] on p "Add competency" at bounding box center [270, 132] width 26 height 5
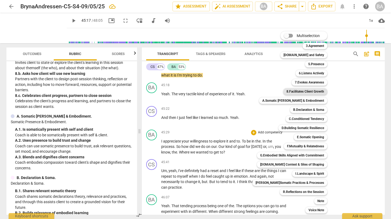
click at [304, 91] on b "8.Facilitates Client Growth" at bounding box center [305, 91] width 38 height 6
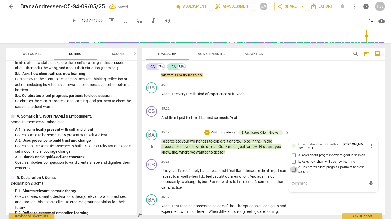
click at [293, 173] on input "c. Celebrates client progress, partners to close session" at bounding box center [294, 170] width 9 height 6
click at [339, 117] on div "CS play_arrow pause 45:22 + Add competency keyboard_arrow_right And then I just…" at bounding box center [263, 116] width 243 height 24
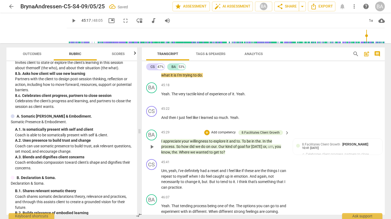
click at [152, 150] on span "play_arrow" at bounding box center [152, 147] width 6 height 6
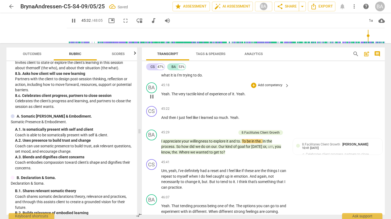
click at [150, 100] on span "pause" at bounding box center [152, 96] width 6 height 6
click at [150, 100] on span "play_arrow" at bounding box center [152, 96] width 6 height 6
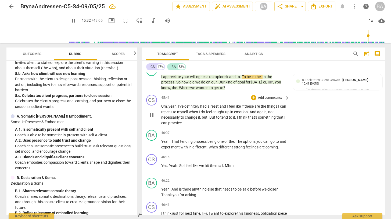
scroll to position [7015, 0]
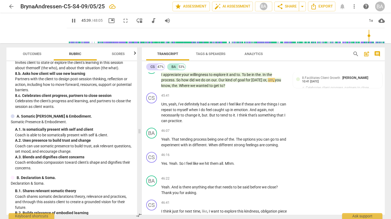
click at [70, 21] on span "pause" at bounding box center [73, 20] width 6 height 6
click at [70, 21] on span "play_arrow" at bounding box center [73, 20] width 6 height 6
click at [70, 20] on span "pause" at bounding box center [73, 20] width 6 height 6
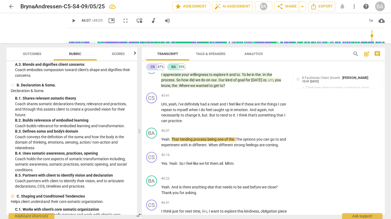
scroll to position [584, 0]
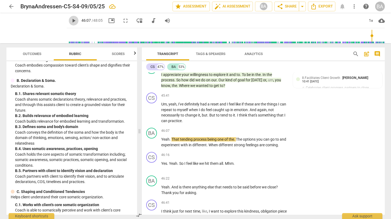
click at [70, 20] on span "play_arrow" at bounding box center [73, 20] width 6 height 6
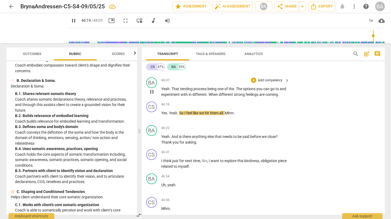
scroll to position [7073, 0]
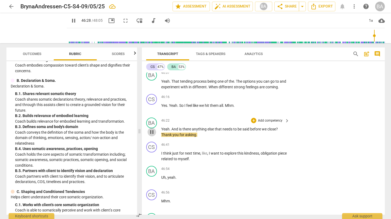
click at [151, 135] on span "pause" at bounding box center [152, 132] width 6 height 6
click at [161, 137] on span "Thank" at bounding box center [166, 135] width 11 height 4
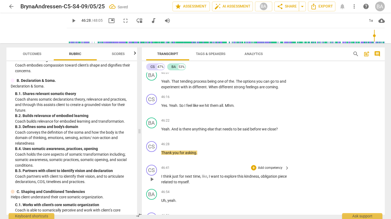
click at [160, 183] on div "play_arrow pause" at bounding box center [154, 180] width 14 height 8
click at [161, 179] on span "I" at bounding box center [162, 176] width 2 height 4
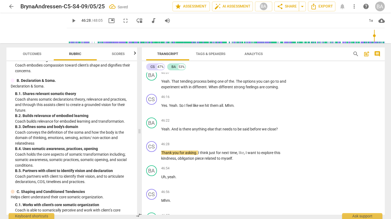
click at [70, 21] on span "play_arrow" at bounding box center [73, 20] width 6 height 6
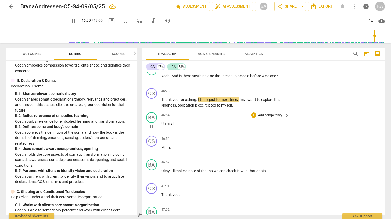
click at [168, 126] on span "yeah" at bounding box center [171, 124] width 8 height 4
click at [152, 106] on span "pause" at bounding box center [152, 102] width 6 height 6
click at [152, 106] on span "play_arrow" at bounding box center [152, 102] width 6 height 6
click at [151, 82] on span "pause" at bounding box center [152, 78] width 6 height 6
click at [151, 82] on span "play_arrow" at bounding box center [152, 78] width 6 height 6
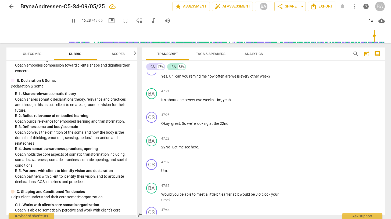
scroll to position [7340, 0]
click at [169, 149] on span "22Nd" at bounding box center [165, 147] width 9 height 4
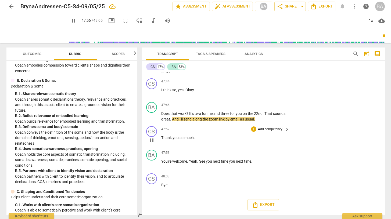
scroll to position [7484, 0]
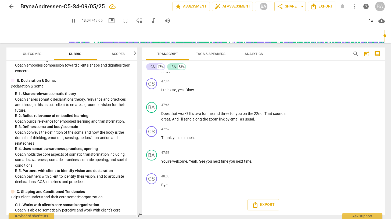
click at [70, 22] on span "pause" at bounding box center [73, 20] width 6 height 6
click at [161, 185] on span "Bye" at bounding box center [164, 185] width 6 height 4
click at [161, 185] on span "See you next time. Bye" at bounding box center [180, 185] width 38 height 4
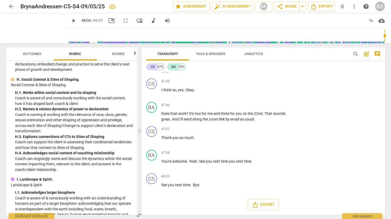
scroll to position [1475, 0]
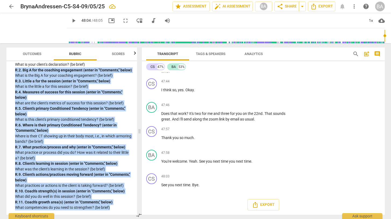
drag, startPoint x: 113, startPoint y: 206, endPoint x: 15, endPoint y: 64, distance: 172.4
click at [15, 64] on div "R. Reflect on the following aspects of this Coaching Session. Reflect on the fo…" at bounding box center [72, 126] width 122 height 167
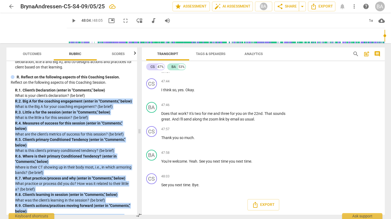
scroll to position [1432, 0]
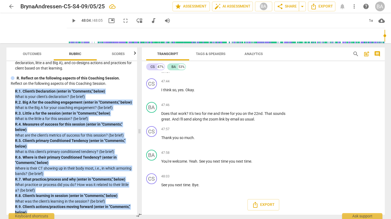
click at [16, 94] on div "R. 1. Client's Declaration (enter in "Comments," below)" at bounding box center [74, 92] width 118 height 6
copy div "R. 1. Client's Declaration (enter in "Comments," below) What is your client's d…"
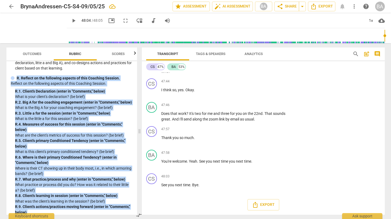
click at [17, 81] on p "R. Reflect on the following aspects of this Coaching Session." at bounding box center [68, 78] width 103 height 6
copy div "R. Reflect on the following aspects of this Coaching Session. Reflect on the fo…"
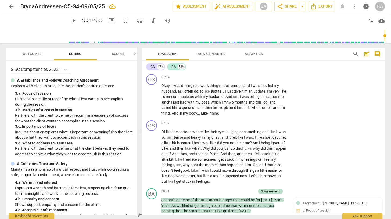
scroll to position [1214, 0]
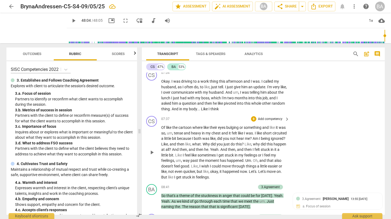
click at [161, 127] on span "Of" at bounding box center [163, 127] width 5 height 4
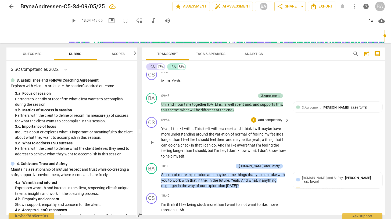
scroll to position [1411, 0]
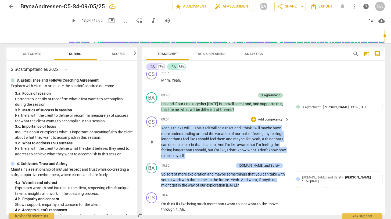
drag, startPoint x: 197, startPoint y: 162, endPoint x: 158, endPoint y: 135, distance: 47.2
click at [158, 135] on div "CS play_arrow pause 09:54 + Add competency keyboard_arrow_right Yeah , I think …" at bounding box center [263, 137] width 243 height 46
copy p "Yeah , I think I will . . . . This itself will be a reset and I think I will ma…"
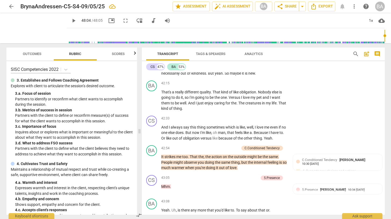
scroll to position [6586, 0]
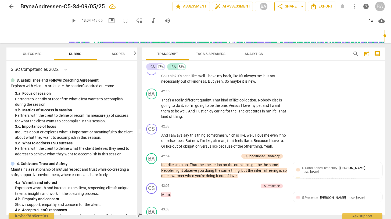
click at [288, 6] on span "share Share" at bounding box center [287, 6] width 20 height 6
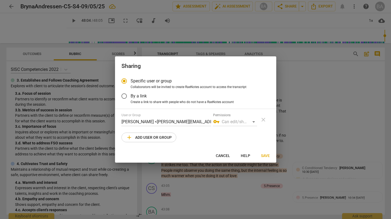
click at [222, 156] on span "Cancel" at bounding box center [223, 155] width 14 height 5
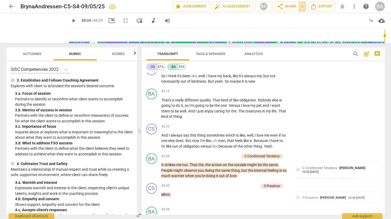
click at [301, 7] on span "arrow_drop_down" at bounding box center [302, 6] width 6 height 6
click at [285, 7] on span "share Share" at bounding box center [287, 6] width 20 height 6
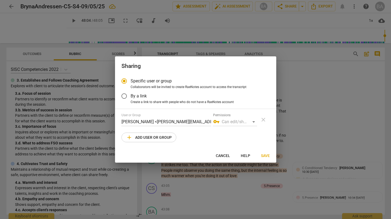
click at [155, 138] on span "add Add user or group" at bounding box center [149, 137] width 46 height 6
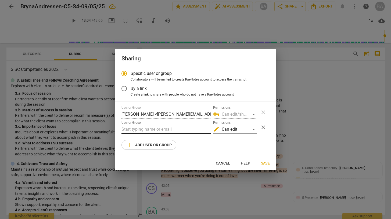
click at [153, 130] on input "text" at bounding box center [165, 129] width 89 height 9
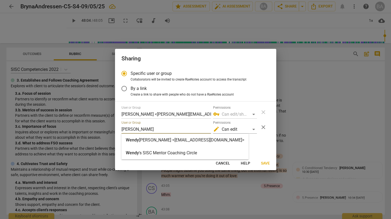
click at [165, 141] on strong "[PERSON_NAME] <[EMAIL_ADDRESS][DOMAIN_NAME]>" at bounding box center [191, 140] width 105 height 5
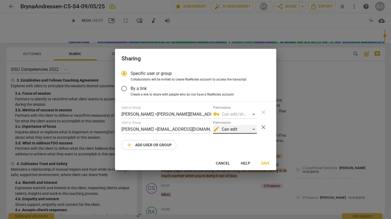
click at [232, 128] on div "edit Can edit" at bounding box center [235, 129] width 44 height 9
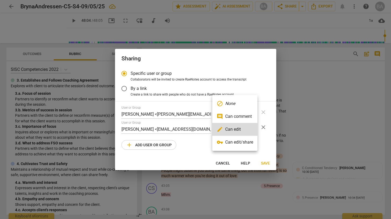
click at [237, 143] on li "vpn_key Can edit/share" at bounding box center [234, 142] width 45 height 13
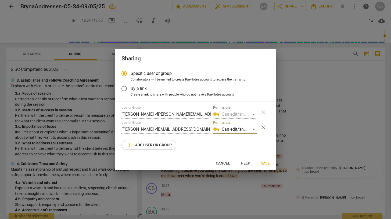
click at [266, 163] on span "Save" at bounding box center [265, 163] width 9 height 5
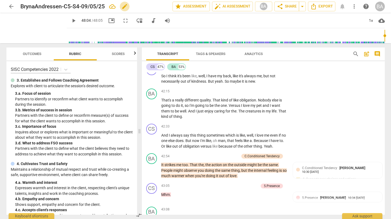
click at [124, 8] on span "edit" at bounding box center [124, 6] width 6 height 6
click at [35, 6] on input "BrynaAndressen-C5-S4-09/05/25" at bounding box center [84, 6] width 128 height 10
click at [151, 7] on span "done" at bounding box center [153, 6] width 6 height 6
